Goal: Information Seeking & Learning: Learn about a topic

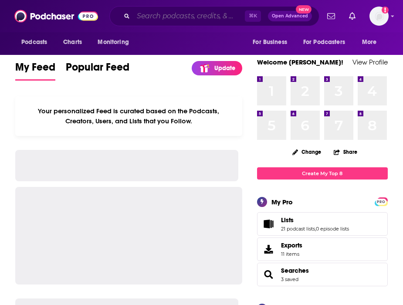
click at [183, 14] on input "Search podcasts, credits, & more..." at bounding box center [188, 16] width 111 height 14
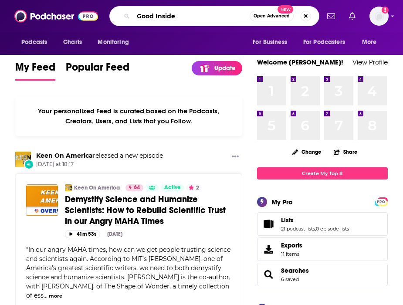
type input "Good Inside"
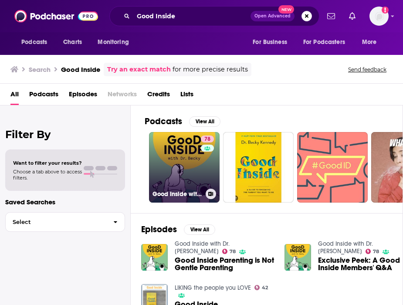
click at [181, 176] on link "78 Good Inside with Dr. [PERSON_NAME]" at bounding box center [184, 167] width 70 height 70
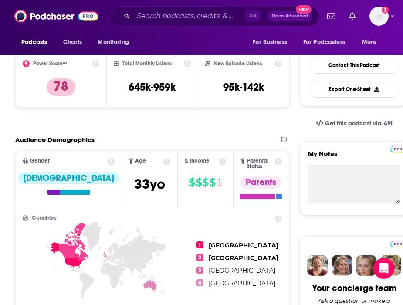
scroll to position [91, 0]
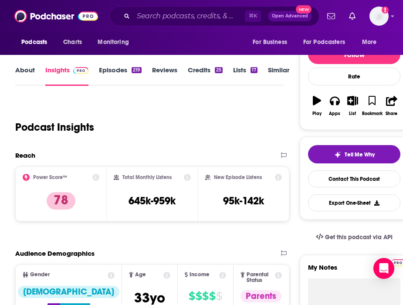
click at [30, 67] on link "About" at bounding box center [25, 76] width 20 height 20
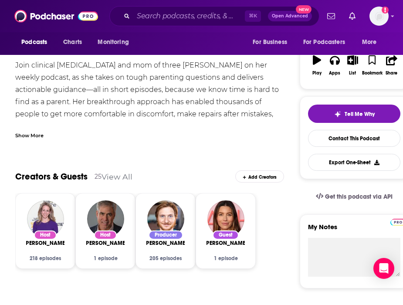
scroll to position [136, 0]
